Goal: Information Seeking & Learning: Learn about a topic

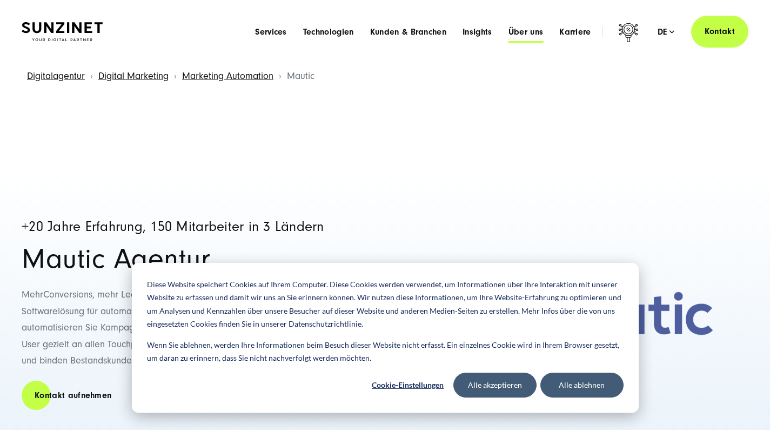
click at [513, 32] on span "Über uns" at bounding box center [526, 31] width 35 height 11
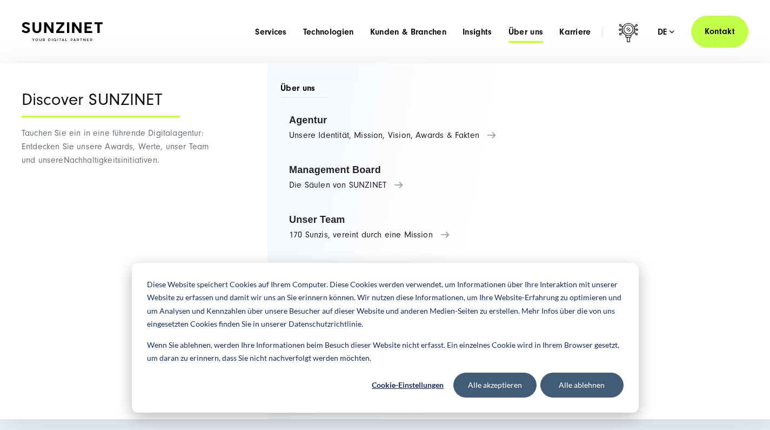
click at [522, 30] on span "Über uns" at bounding box center [526, 31] width 35 height 11
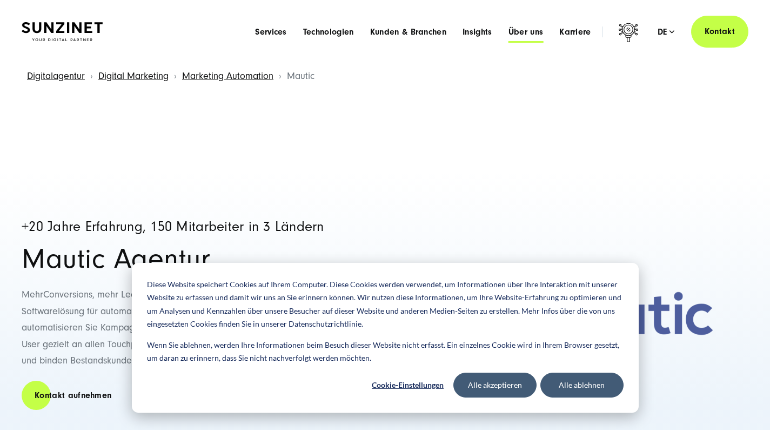
click at [522, 30] on span "Über uns" at bounding box center [526, 31] width 35 height 11
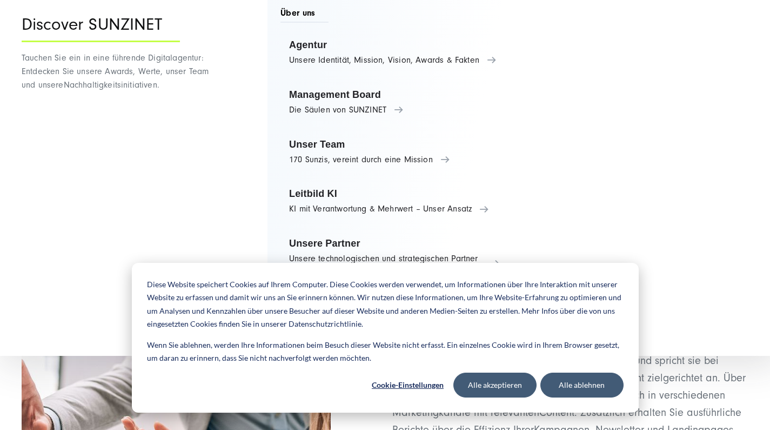
scroll to position [10, 0]
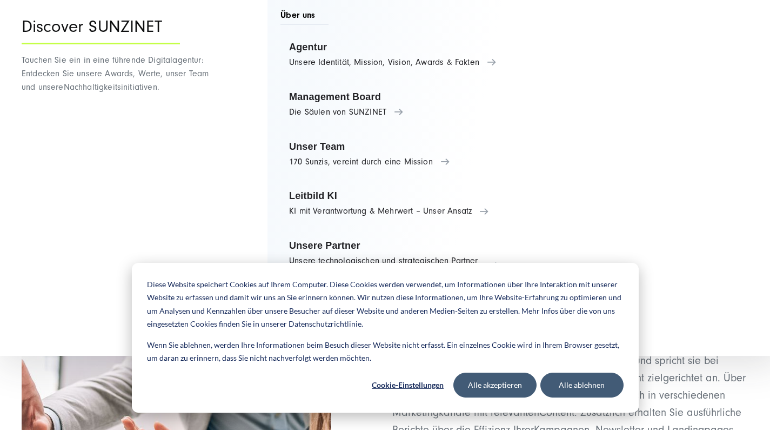
click at [556, 378] on button "Alle ablehnen" at bounding box center [581, 384] width 83 height 25
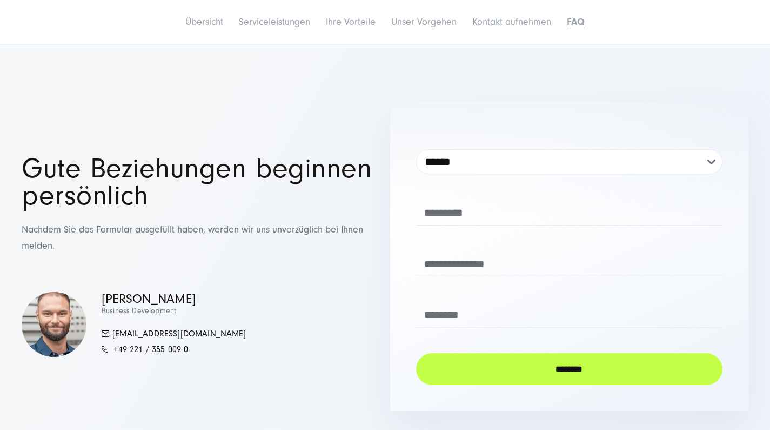
scroll to position [4833, 0]
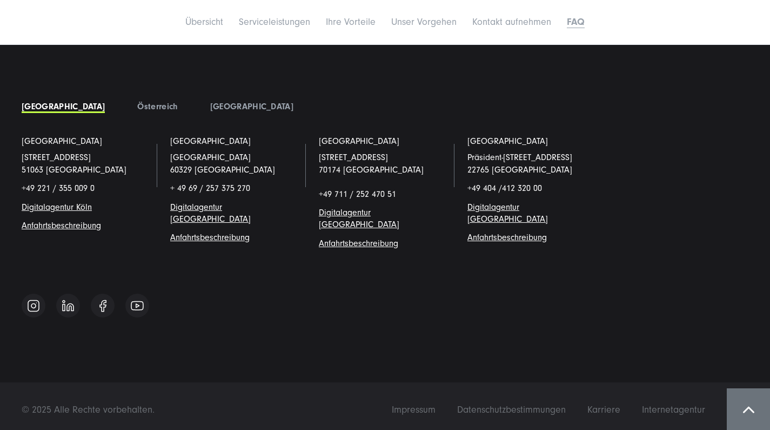
click at [460, 209] on li "Hamburg Präsident-Krahn-Straße 18-19 22765 Hamburg +49 404 / 412 320 00 Digital…" at bounding box center [533, 200] width 149 height 131
click at [469, 212] on span "Digitalagentur [GEOGRAPHIC_DATA]" at bounding box center [508, 213] width 81 height 22
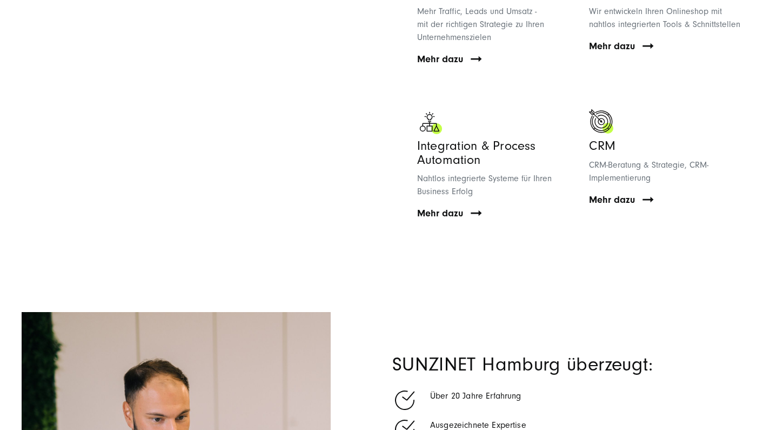
scroll to position [1215, 0]
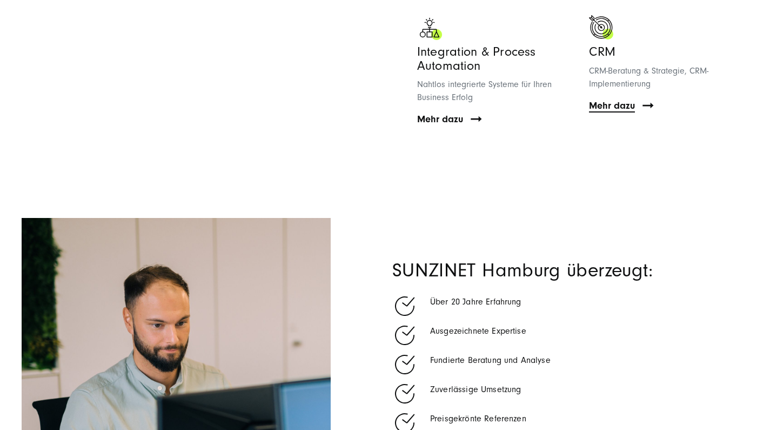
click at [621, 102] on span "Mehr dazu" at bounding box center [612, 105] width 46 height 13
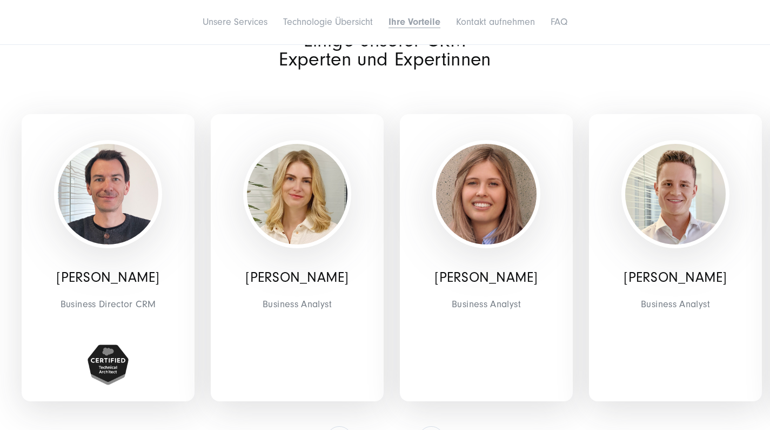
scroll to position [3287, 0]
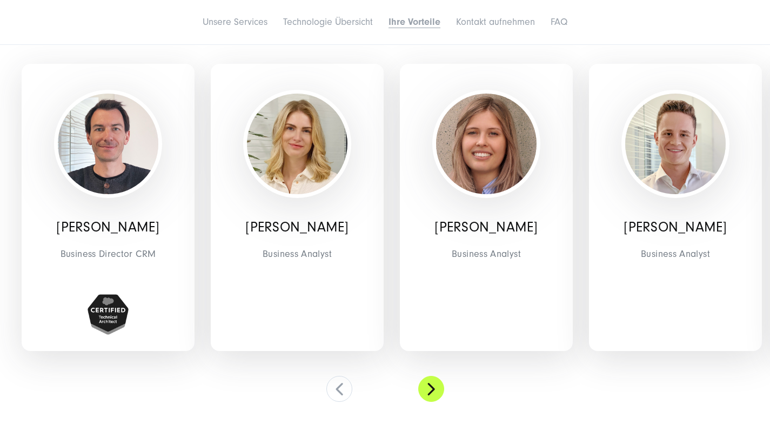
click at [428, 378] on button at bounding box center [431, 389] width 26 height 26
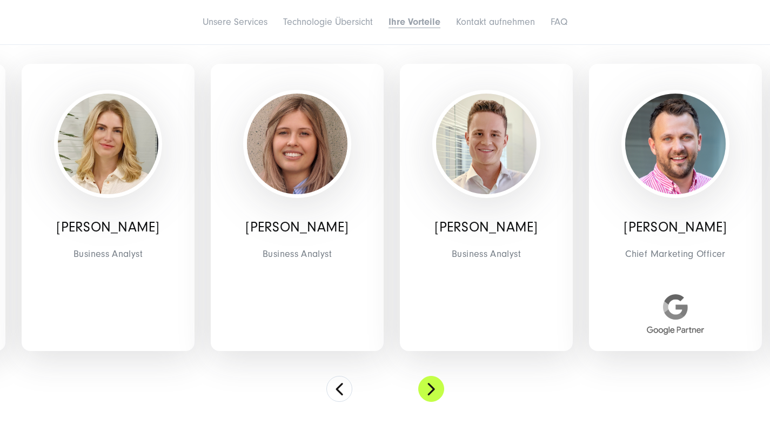
click at [428, 378] on button at bounding box center [431, 389] width 26 height 26
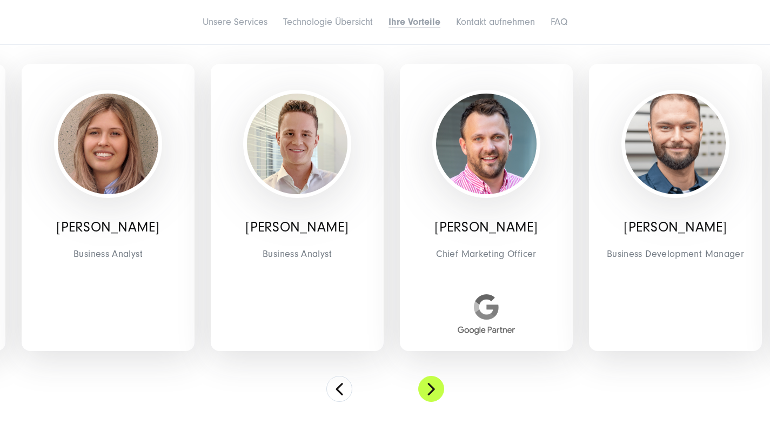
click at [428, 378] on button at bounding box center [431, 389] width 26 height 26
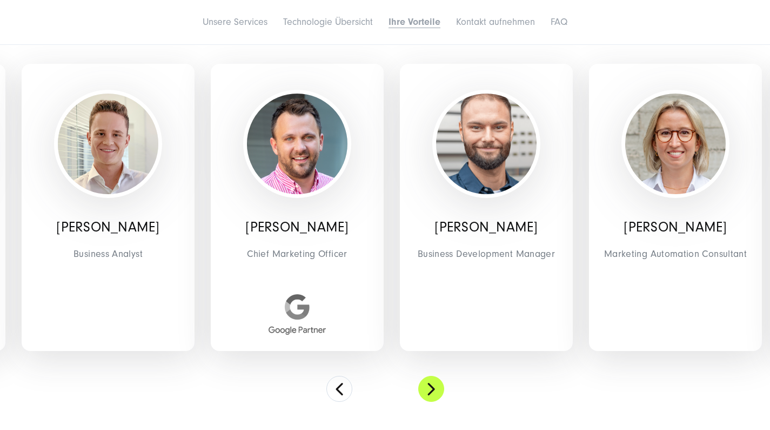
click at [428, 378] on button at bounding box center [431, 389] width 26 height 26
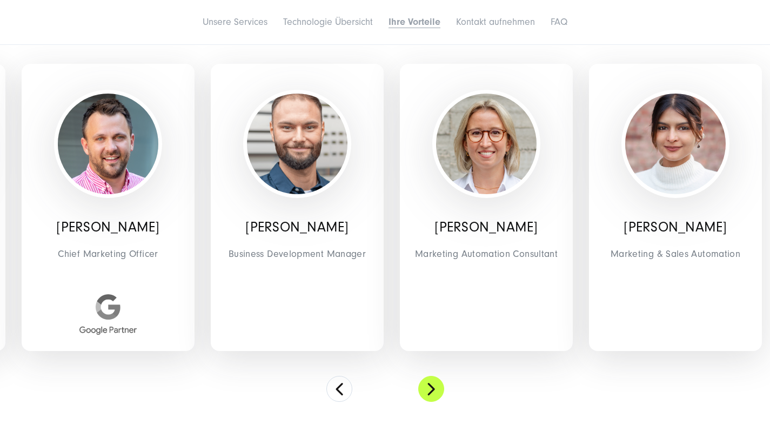
click at [428, 378] on button at bounding box center [431, 389] width 26 height 26
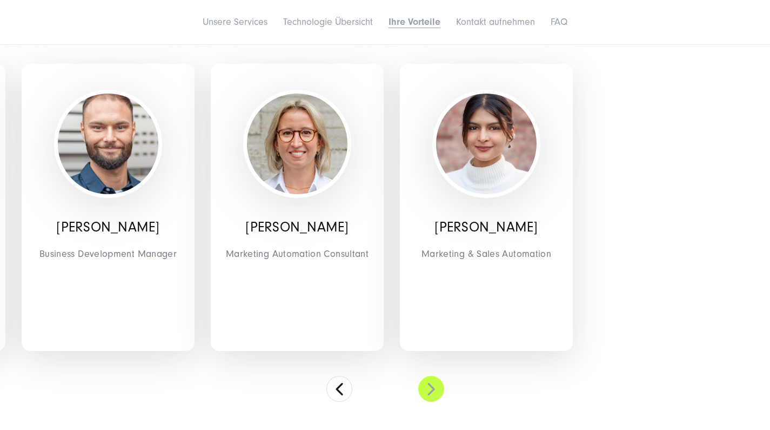
click at [428, 378] on button at bounding box center [431, 389] width 26 height 26
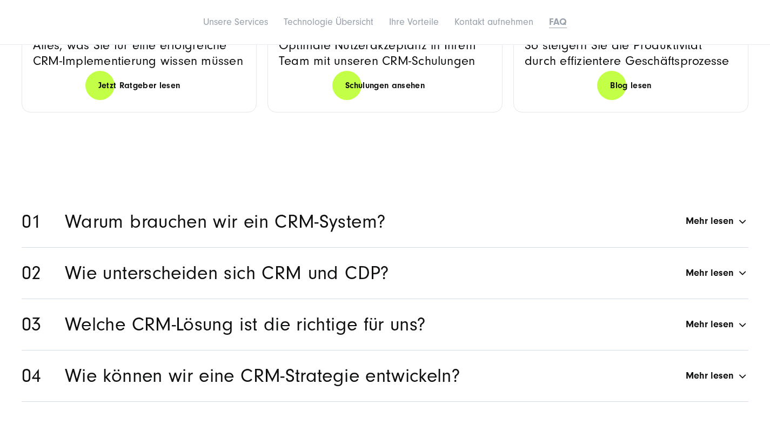
scroll to position [4692, 0]
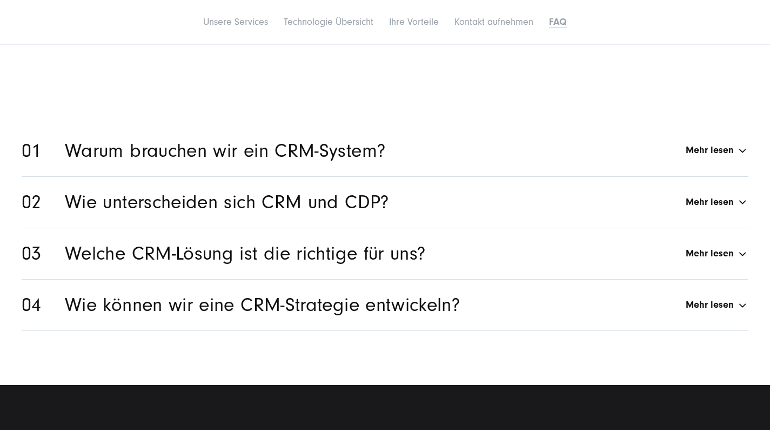
click at [289, 197] on h2 "Wie unterscheiden sich CRM und CDP?" at bounding box center [227, 202] width 324 height 18
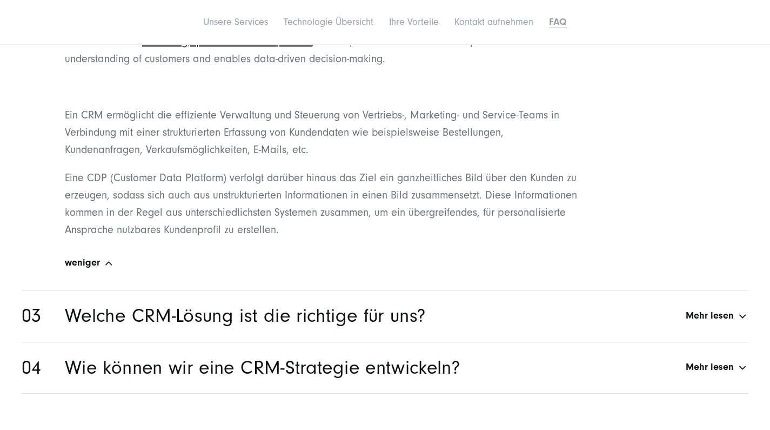
scroll to position [4903, 0]
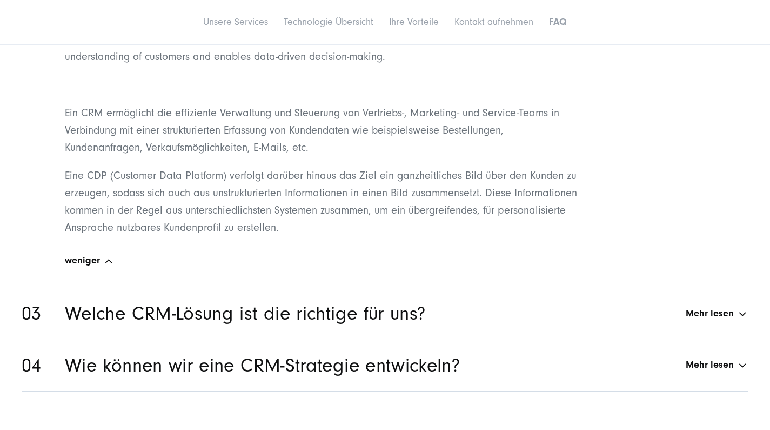
click at [77, 307] on h2 "Welche CRM-Lösung ist die richtige für uns?" at bounding box center [245, 313] width 360 height 18
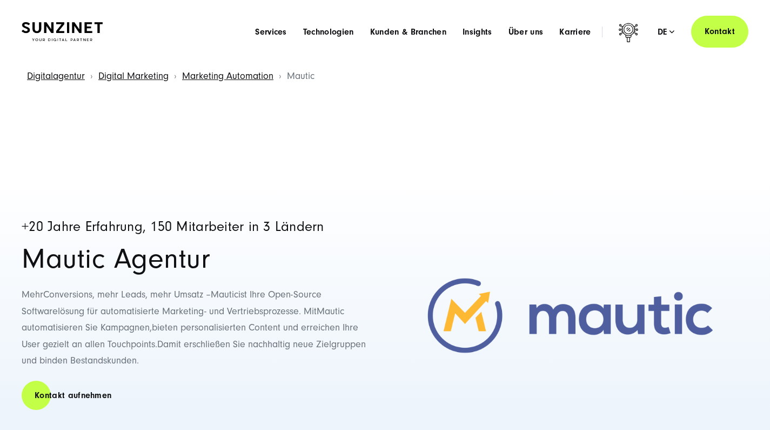
click at [516, 25] on div "Menu Services Menu Full Service Digitalagentur Wir lösen komplexe Herausforderu…" at bounding box center [498, 32] width 502 height 32
click at [537, 32] on span "Über uns" at bounding box center [526, 31] width 35 height 11
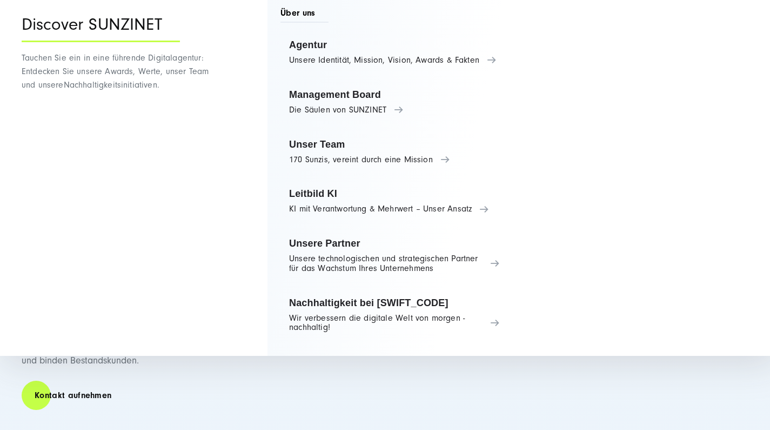
scroll to position [18, 0]
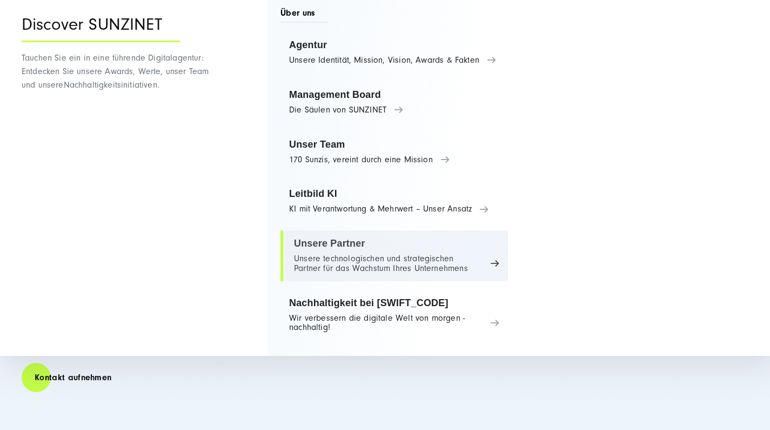
click at [495, 256] on link "Unsere Partner Unsere technologischen und strategischen Partner für das Wachstu…" at bounding box center [395, 255] width 228 height 51
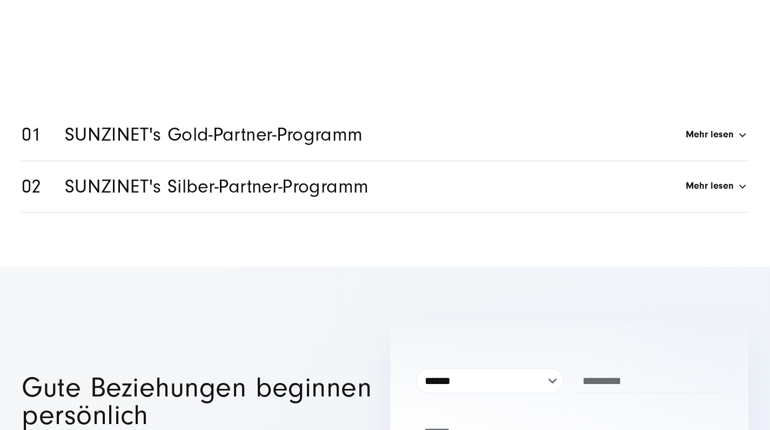
scroll to position [3718, 0]
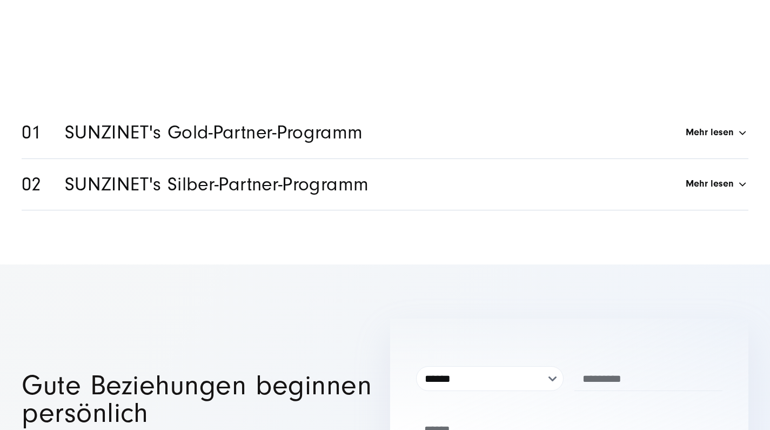
click at [86, 124] on h2 "SUNZINET's Gold-Partner-Programm" at bounding box center [214, 132] width 298 height 18
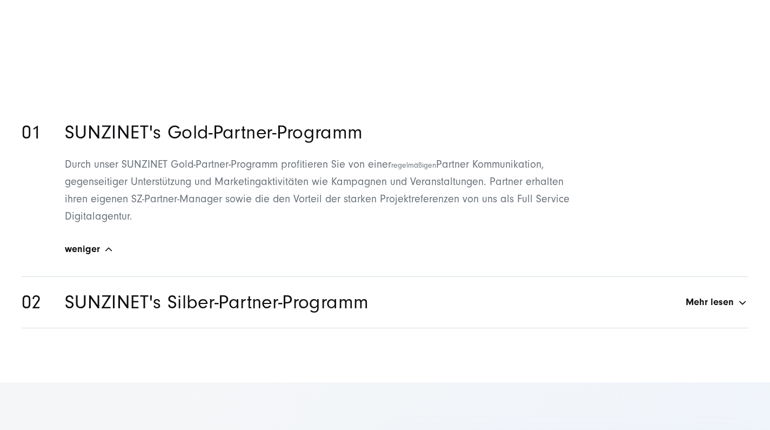
click at [94, 277] on li "SUNZINET's Silber-Partner-Programm Mehr lesen Als Silber-Partner bei SUNZINET k…" at bounding box center [385, 302] width 727 height 51
click at [157, 299] on h2 "SUNZINET's Silber-Partner-Programm" at bounding box center [217, 302] width 304 height 18
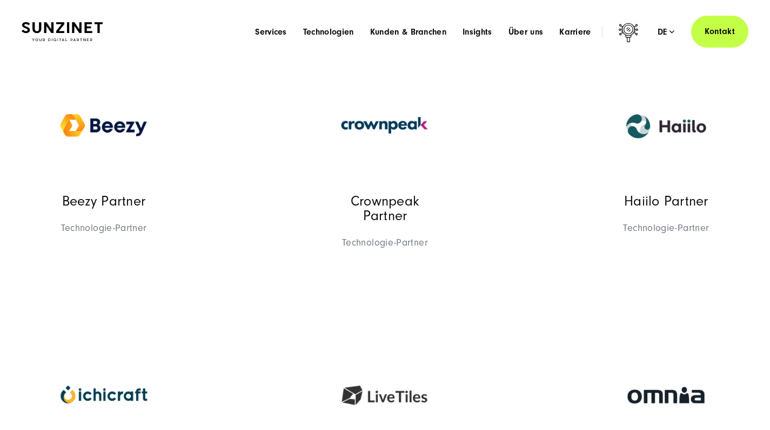
scroll to position [0, 0]
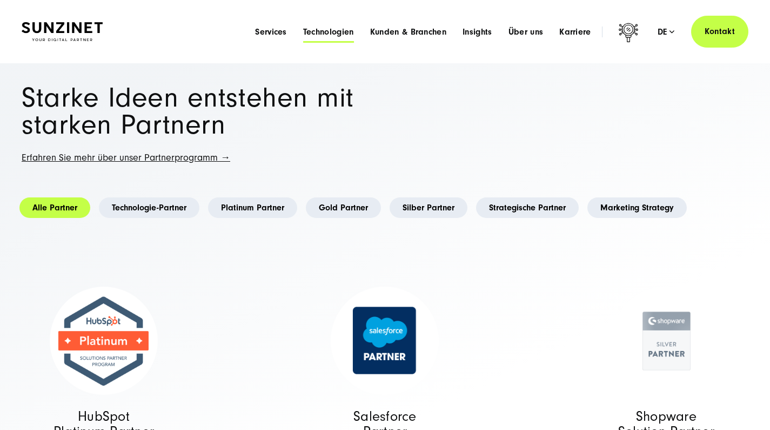
click at [341, 33] on span "Technologien" at bounding box center [328, 31] width 51 height 11
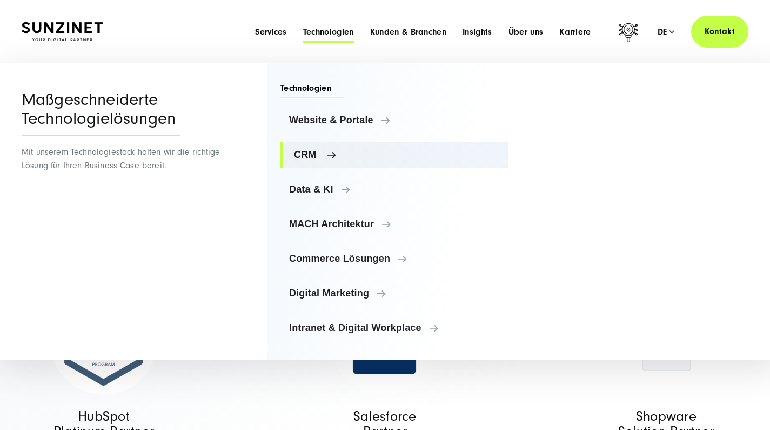
click at [322, 153] on span "CRM" at bounding box center [396, 154] width 205 height 11
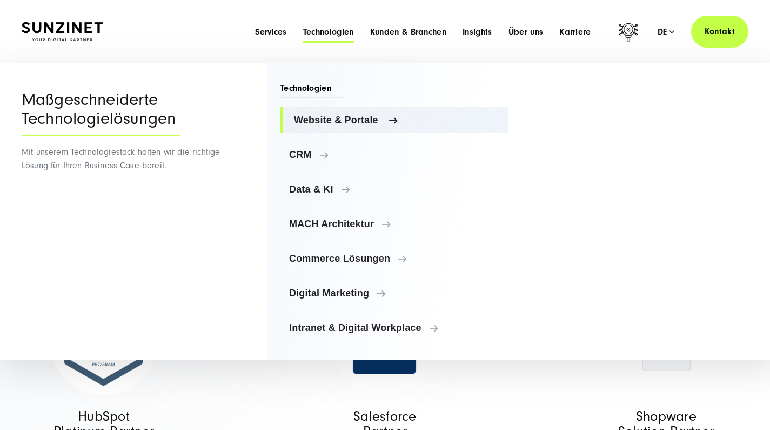
click at [346, 123] on span "Website & Portale" at bounding box center [396, 120] width 205 height 11
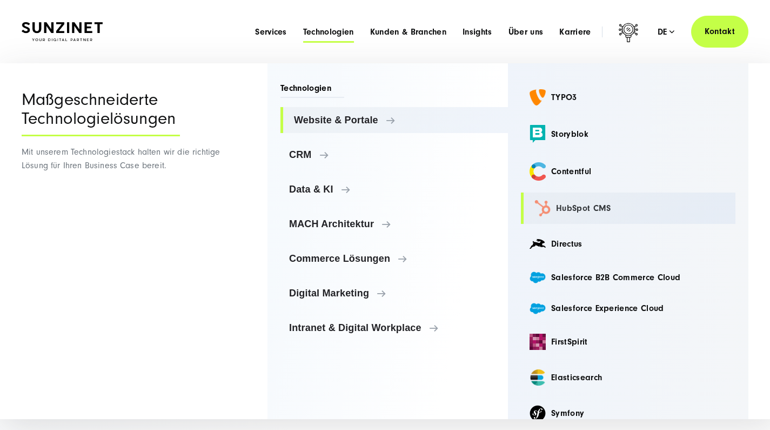
scroll to position [10, 0]
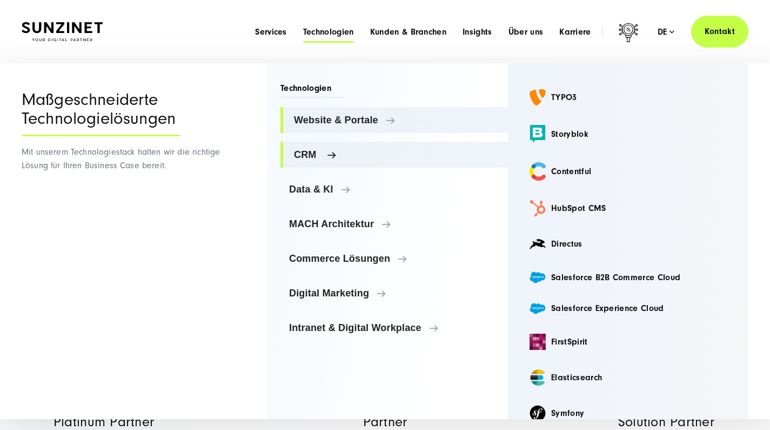
click at [359, 148] on link "CRM" at bounding box center [395, 155] width 228 height 26
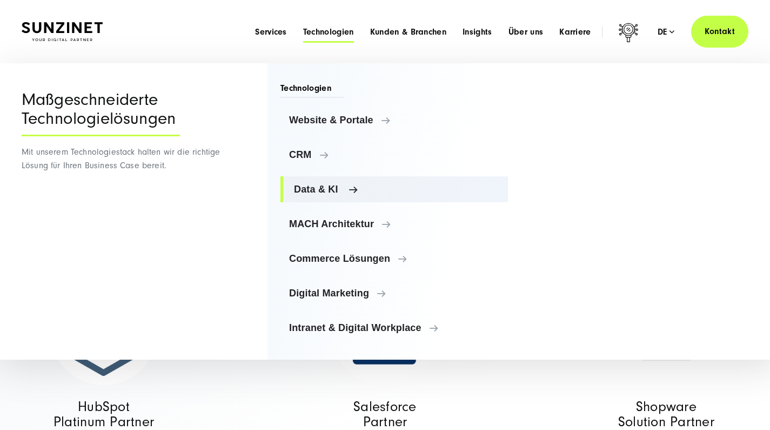
click at [360, 181] on link "Data & KI" at bounding box center [395, 189] width 228 height 26
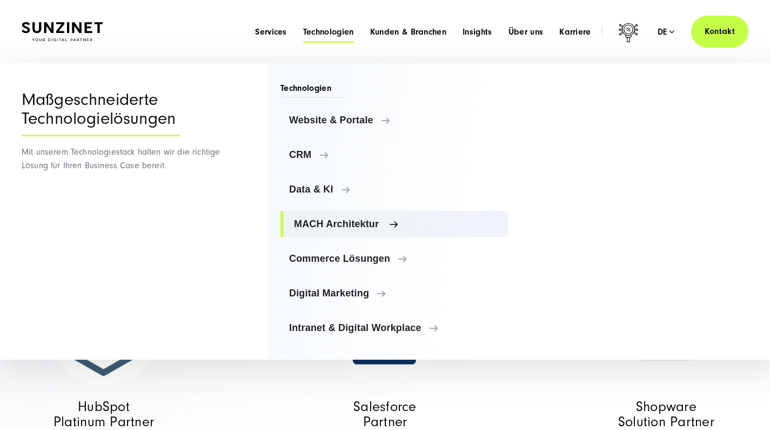
click at [392, 226] on span "MACH Architektur" at bounding box center [396, 223] width 205 height 11
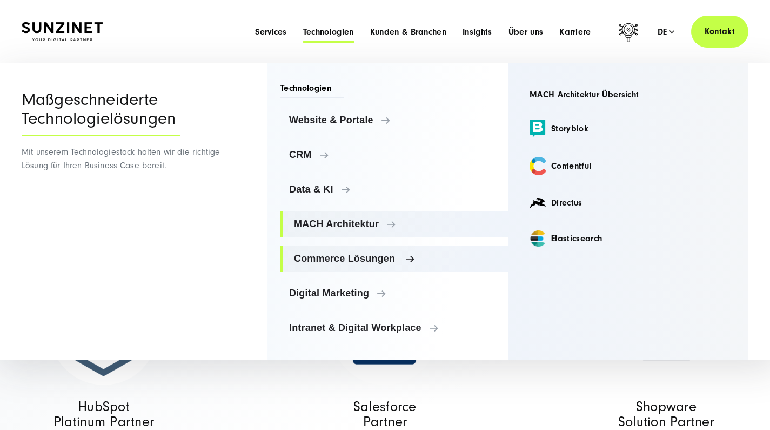
click at [418, 260] on span "Commerce Lösungen" at bounding box center [396, 258] width 205 height 11
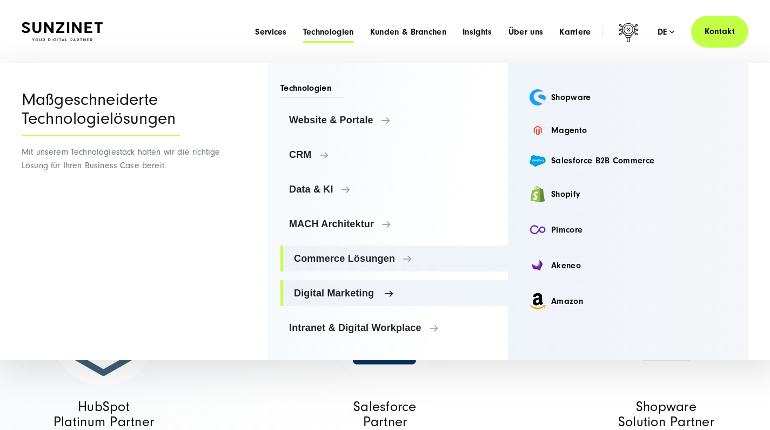
click at [429, 291] on span "Digital Marketing" at bounding box center [396, 293] width 205 height 11
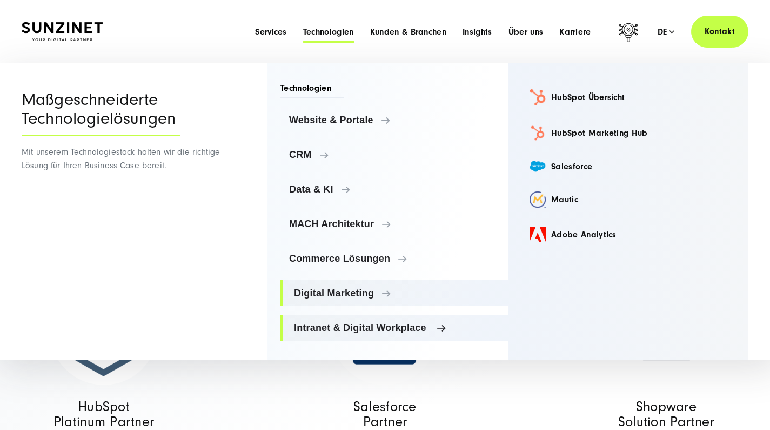
click at [451, 319] on link "Intranet & Digital Workplace" at bounding box center [395, 328] width 228 height 26
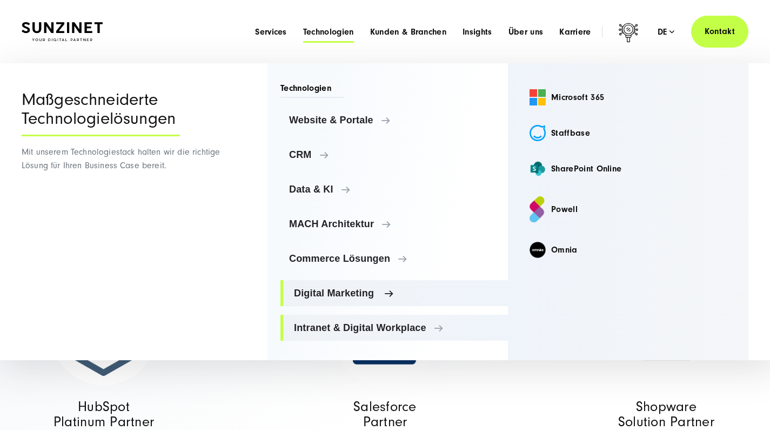
click at [437, 293] on span "Digital Marketing" at bounding box center [396, 293] width 205 height 11
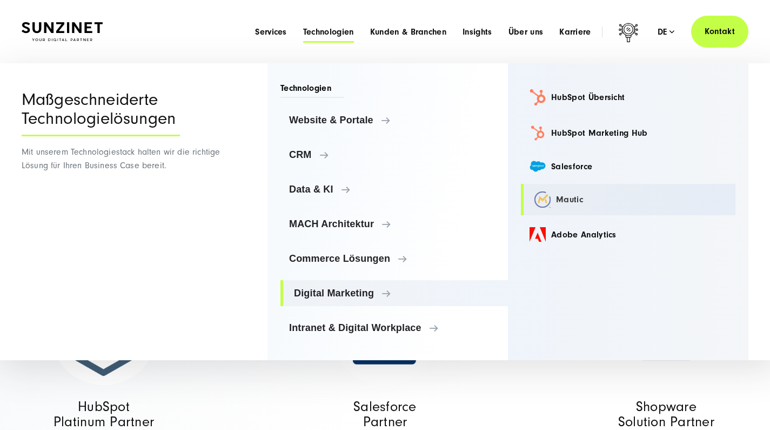
click at [559, 198] on link "Mautic" at bounding box center [628, 199] width 215 height 31
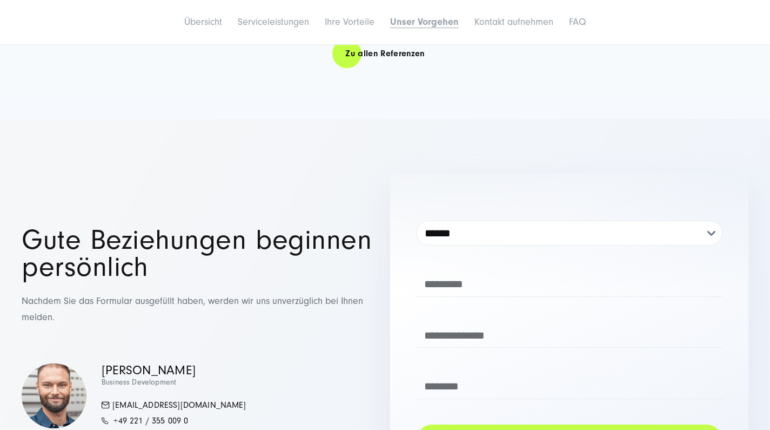
scroll to position [3904, 0]
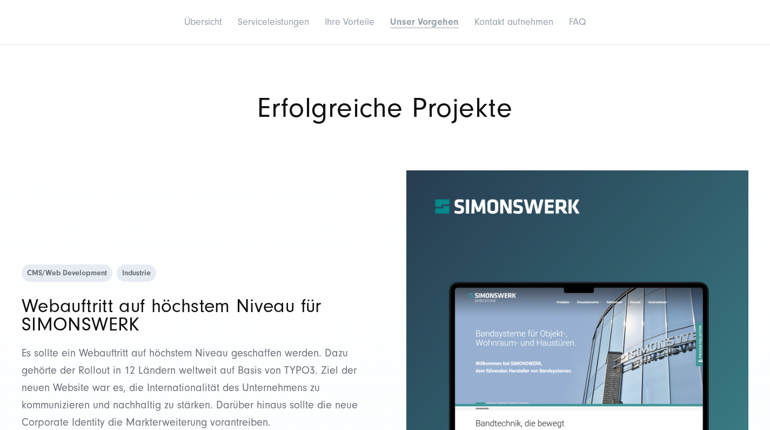
scroll to position [2549, 0]
